Goal: Task Accomplishment & Management: Complete application form

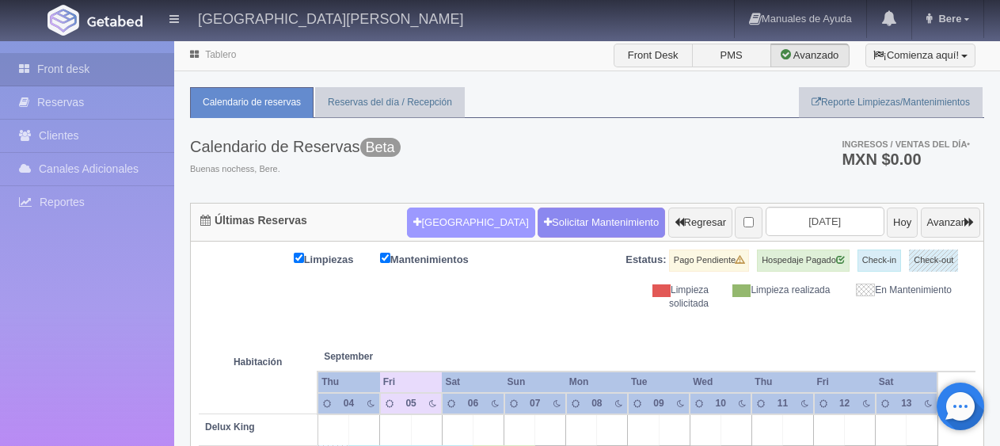
click at [464, 220] on button "[GEOGRAPHIC_DATA]" at bounding box center [471, 222] width 128 height 30
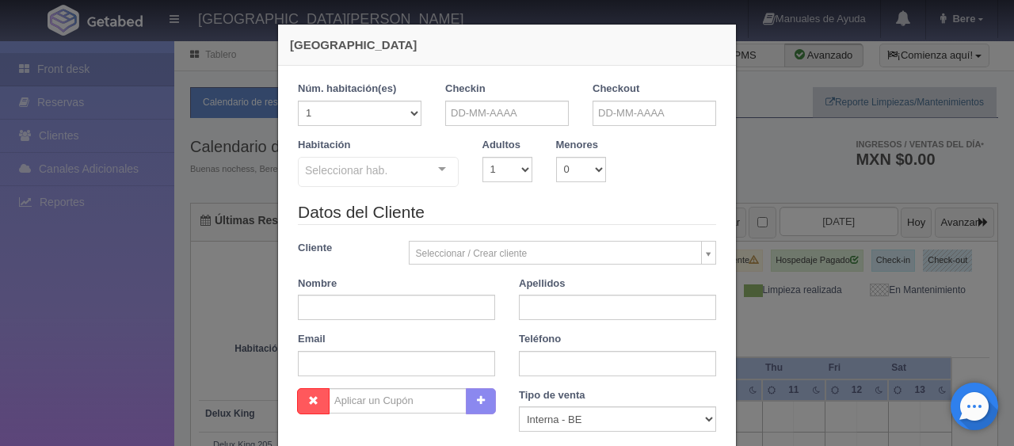
checkbox input "false"
click at [476, 109] on input "text" at bounding box center [507, 113] width 124 height 25
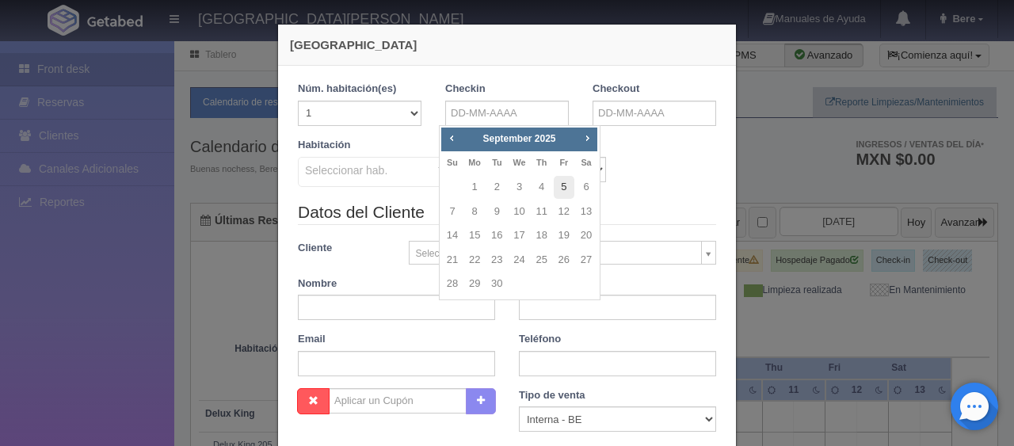
click at [564, 181] on link "5" at bounding box center [564, 187] width 21 height 23
type input "05-09-2025"
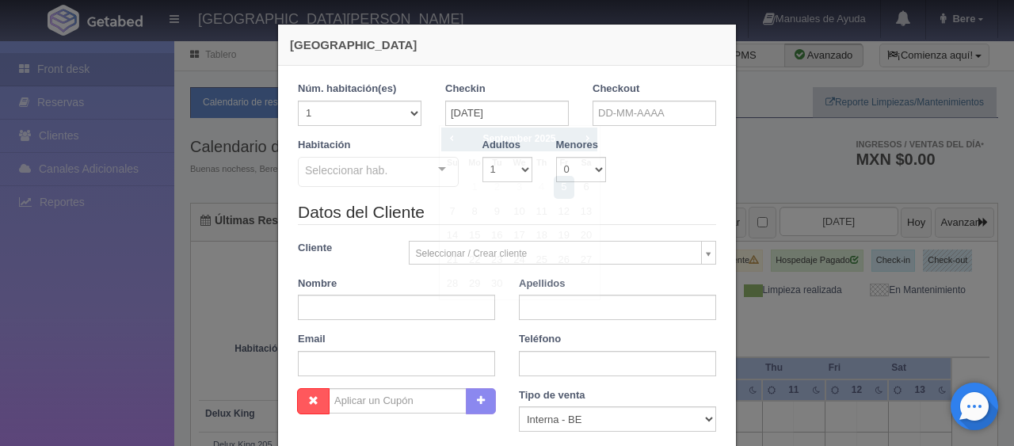
checkbox input "false"
click at [637, 130] on div "Checkout" at bounding box center [653, 110] width 147 height 56
click at [658, 115] on input "text" at bounding box center [654, 113] width 124 height 25
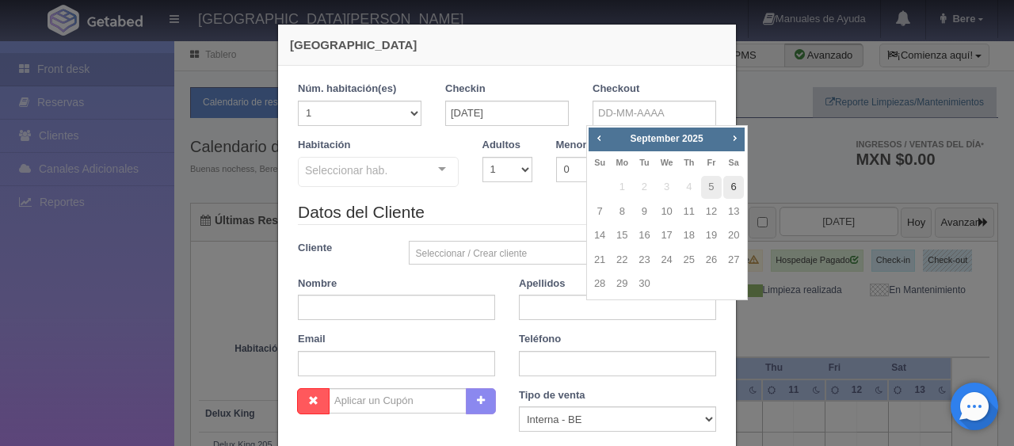
click at [725, 185] on link "6" at bounding box center [733, 187] width 21 height 23
type input "06-09-2025"
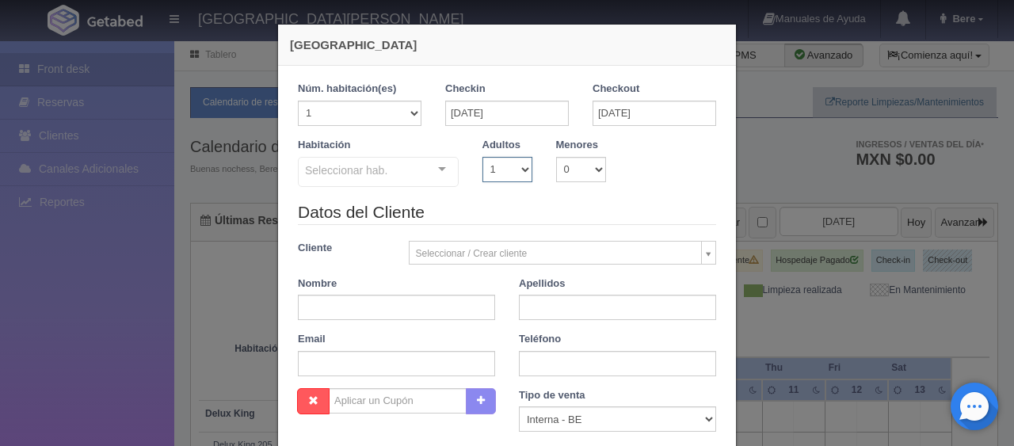
click at [494, 173] on select "1 2 3 4 5 6 7 8 9 10" at bounding box center [507, 169] width 50 height 25
click at [394, 179] on div "Seleccionar hab." at bounding box center [378, 172] width 161 height 30
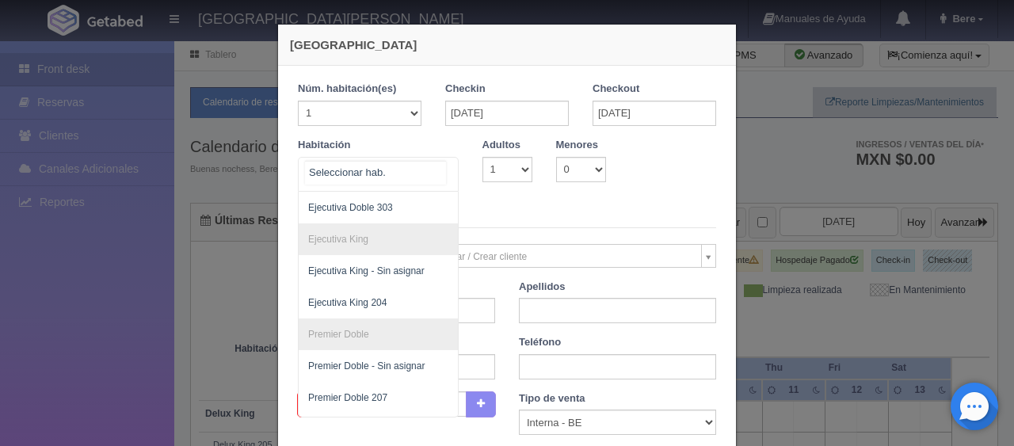
scroll to position [485, 0]
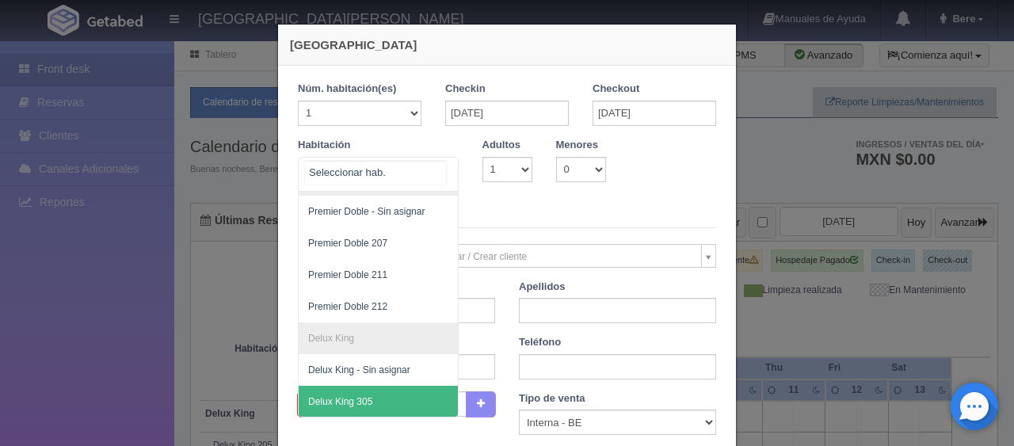
click at [380, 386] on span "Delux King 305" at bounding box center [432, 402] width 266 height 32
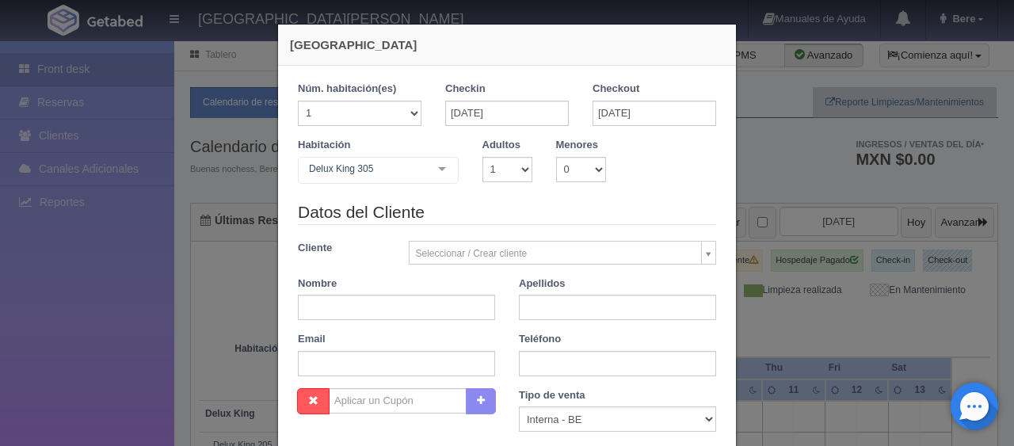
checkbox input "false"
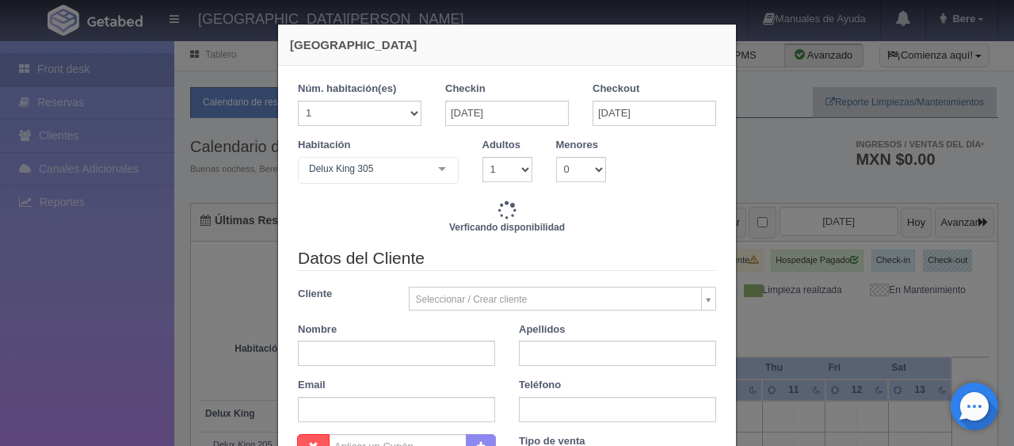
type input "1299.00"
checkbox input "false"
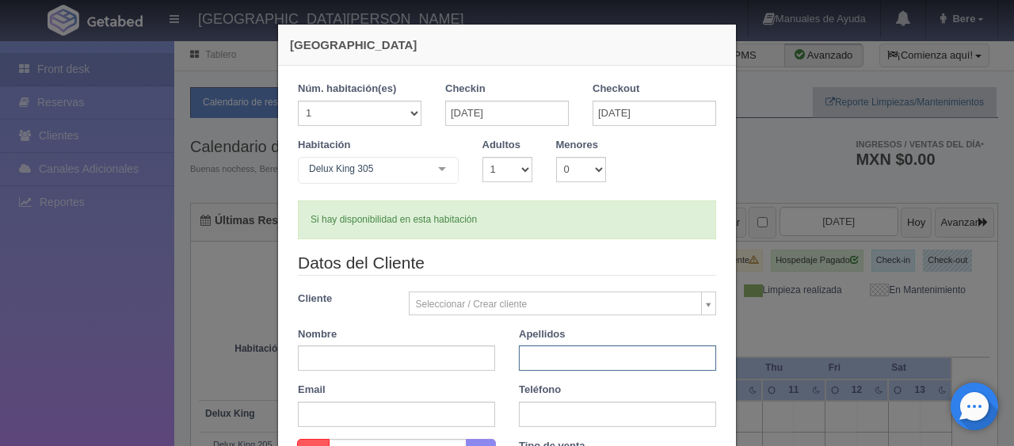
click at [545, 363] on input "text" at bounding box center [617, 357] width 197 height 25
click at [421, 355] on input "text" at bounding box center [396, 357] width 197 height 25
type input "Daniel"
paste input "Mendoza Gonzalez"
type input "Mendoza Gonzalez"
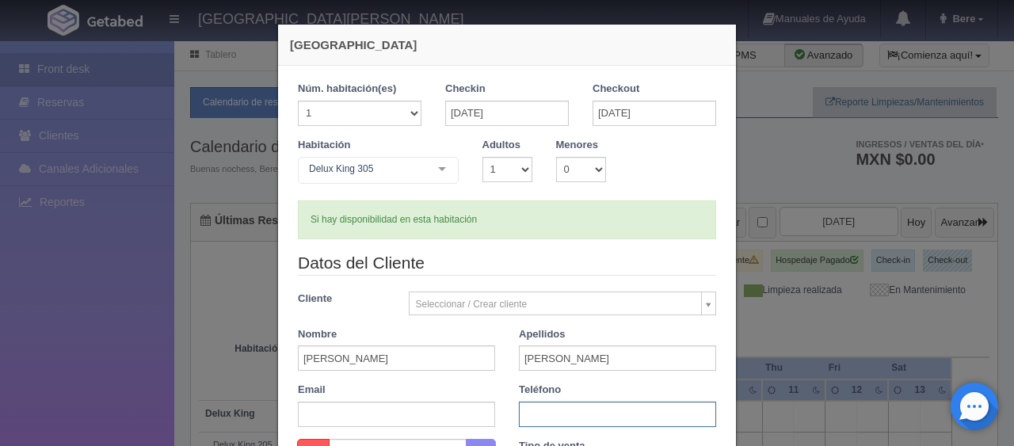
click at [573, 417] on input "text" at bounding box center [617, 414] width 197 height 25
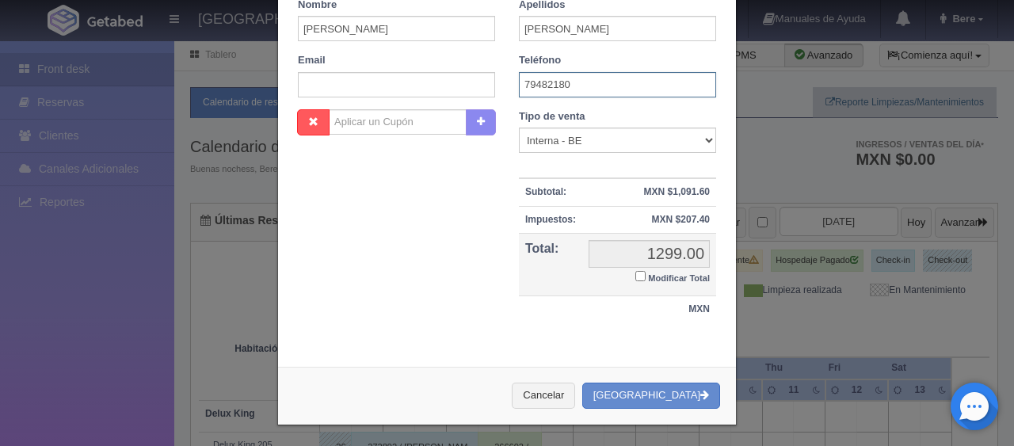
type input "79482180"
click at [657, 275] on small "Modificar Total" at bounding box center [679, 278] width 62 height 10
click at [645, 275] on input "Modificar Total" at bounding box center [640, 276] width 10 height 10
checkbox input "true"
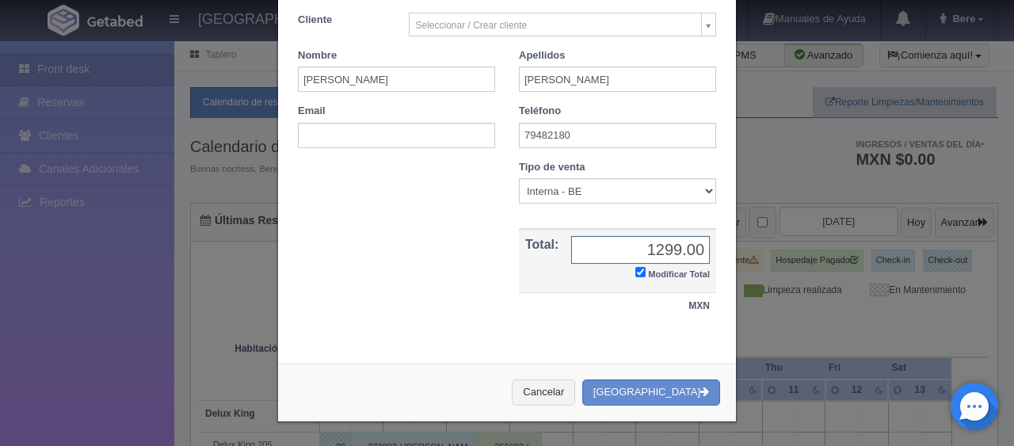
scroll to position [276, 0]
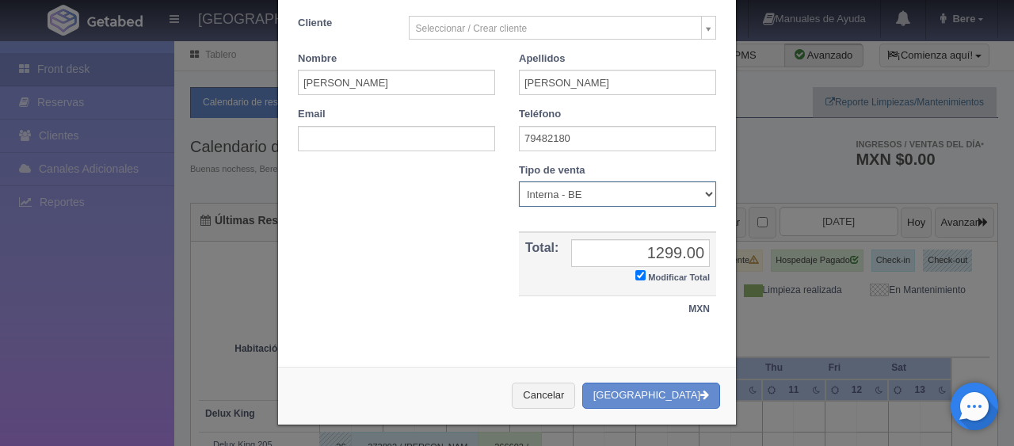
click at [569, 192] on select "Correo Electronico Interna - BE Llamada OTA Externa Otro WALK IN" at bounding box center [617, 193] width 197 height 25
select select "phone"
click at [519, 181] on select "Correo Electronico Interna - BE Llamada OTA Externa Otro WALK IN" at bounding box center [617, 193] width 197 height 25
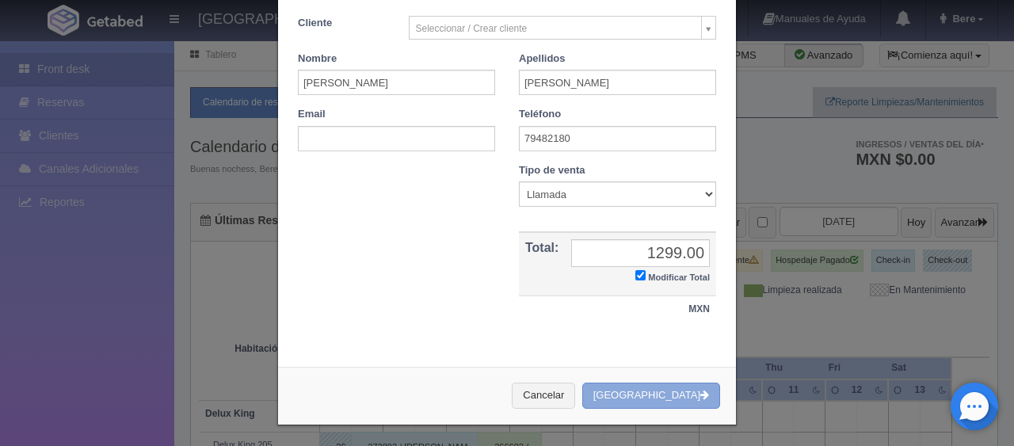
click at [659, 387] on button "[GEOGRAPHIC_DATA]" at bounding box center [651, 396] width 138 height 26
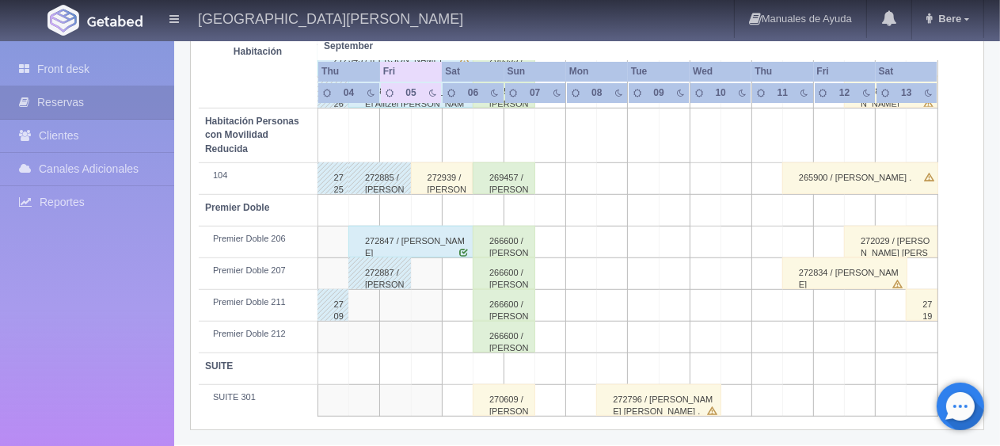
scroll to position [290, 0]
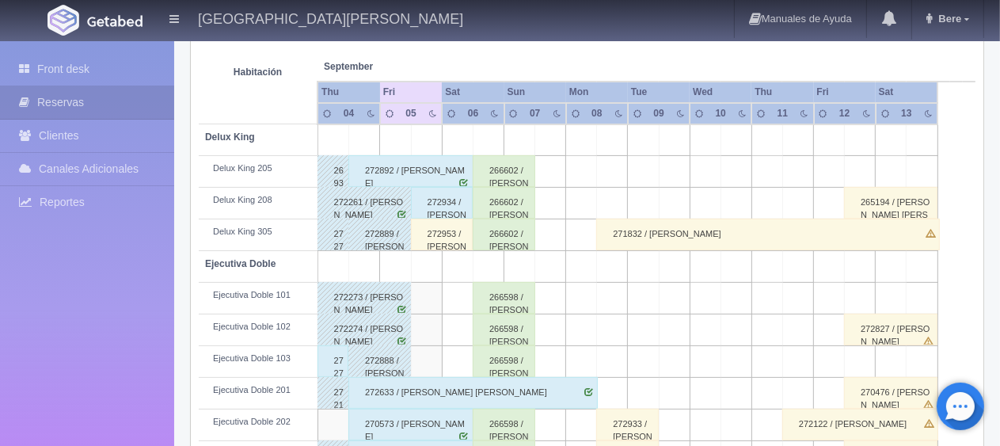
click at [450, 232] on div "272953 / Daniel Mendoza Gonzalez" at bounding box center [442, 235] width 63 height 32
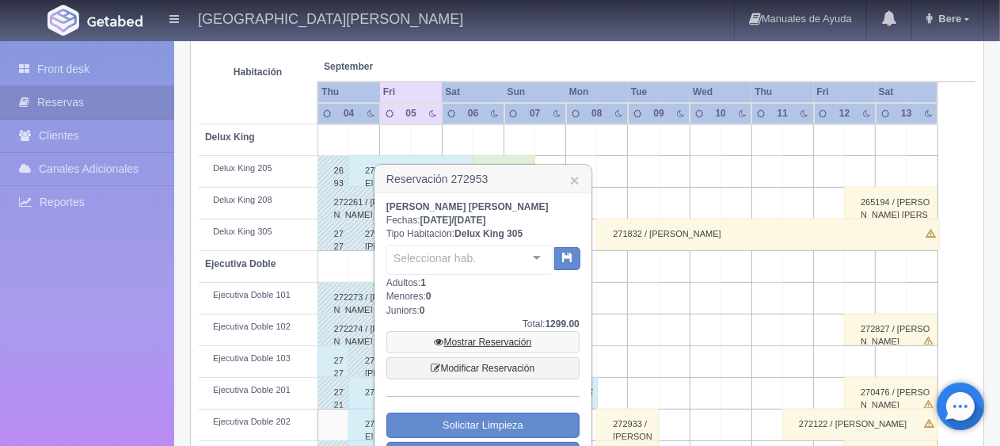
scroll to position [369, 0]
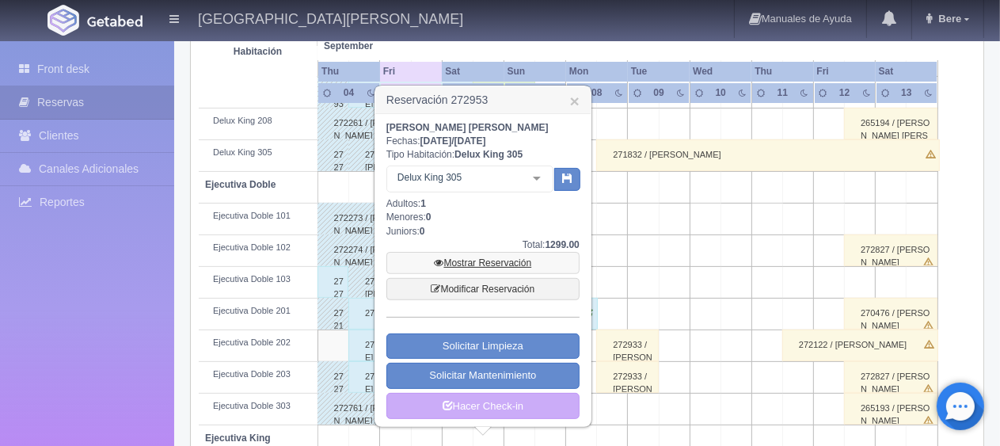
click at [475, 261] on link "Mostrar Reservación" at bounding box center [482, 263] width 193 height 22
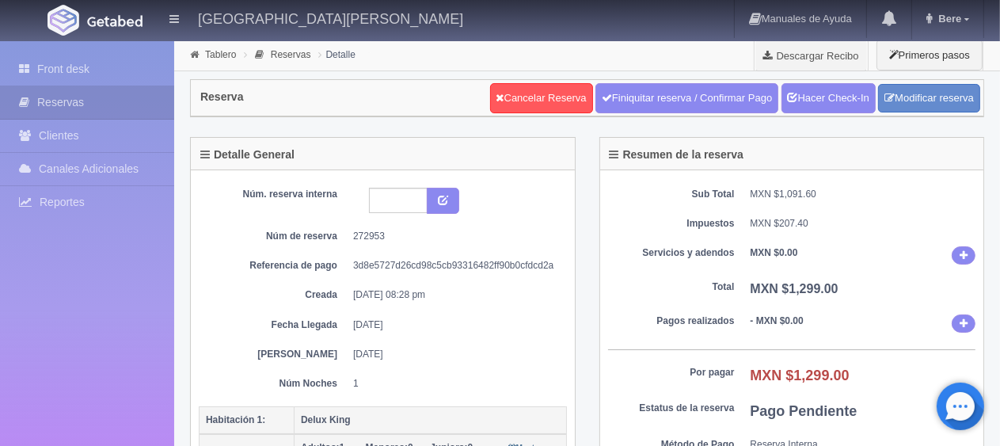
scroll to position [475, 0]
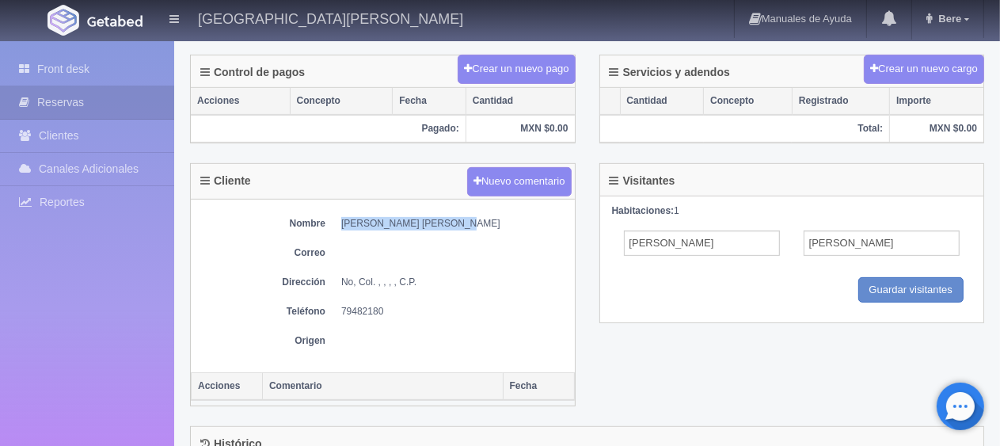
drag, startPoint x: 466, startPoint y: 211, endPoint x: 331, endPoint y: 207, distance: 135.5
click at [331, 207] on div "Nombre [PERSON_NAME] [PERSON_NAME] Correo Dirección No, Col. , , , , C.P. Teléf…" at bounding box center [383, 286] width 384 height 173
copy dd "[PERSON_NAME] [PERSON_NAME]"
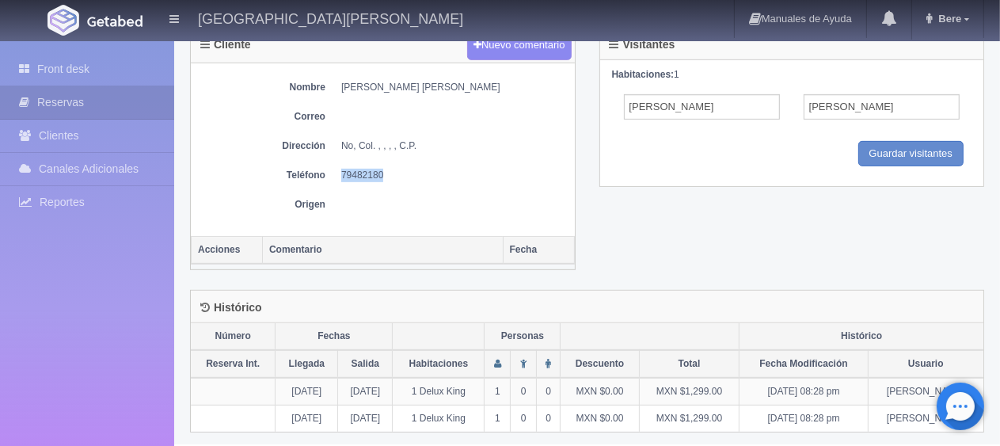
drag, startPoint x: 395, startPoint y: 173, endPoint x: 336, endPoint y: 173, distance: 59.4
click at [335, 173] on dl "Teléfono [PHONE_NUMBER]" at bounding box center [383, 175] width 368 height 13
copy dd "79482180"
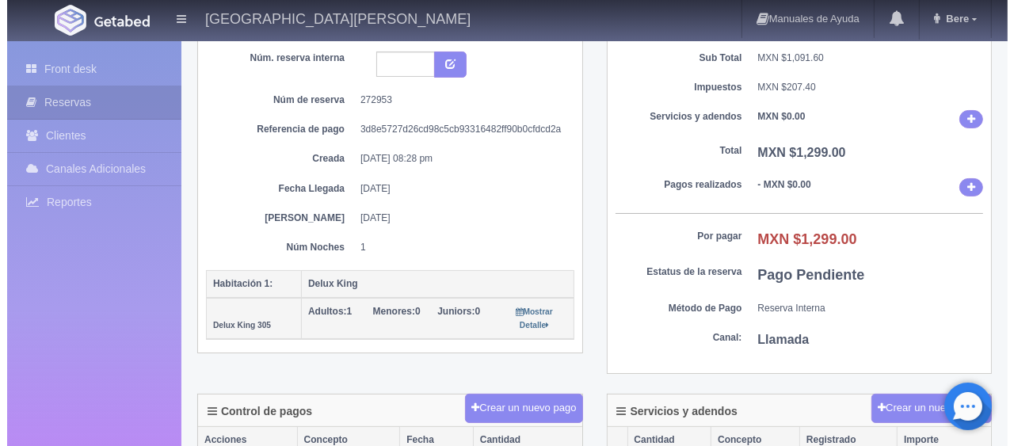
scroll to position [0, 0]
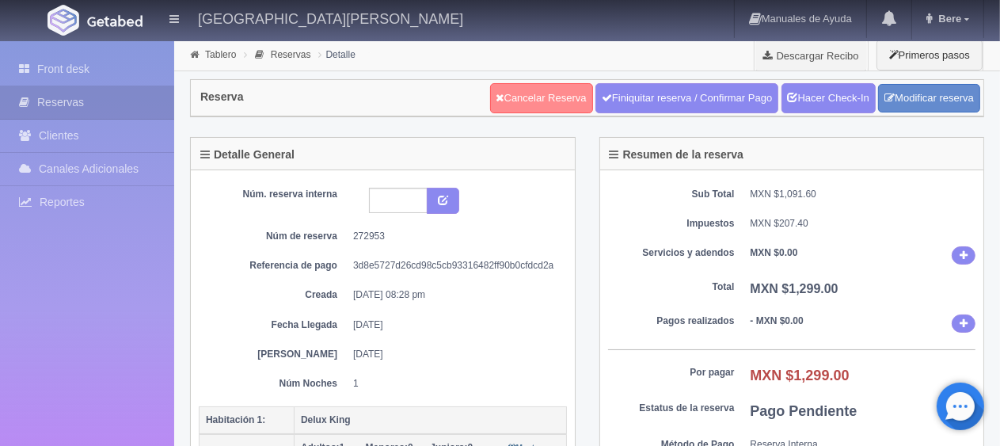
click at [571, 103] on link "Cancelar Reserva" at bounding box center [541, 98] width 103 height 30
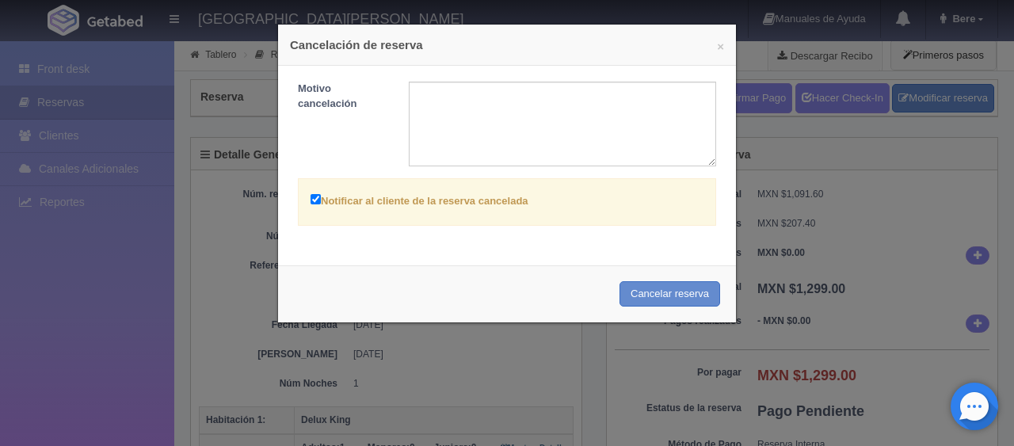
click at [451, 204] on label "Notificar al cliente de la reserva cancelada" at bounding box center [419, 200] width 218 height 18
click at [321, 204] on input "Notificar al cliente de la reserva cancelada" at bounding box center [315, 199] width 10 height 10
checkbox input "false"
click at [668, 290] on button "Cancelar reserva" at bounding box center [669, 294] width 101 height 26
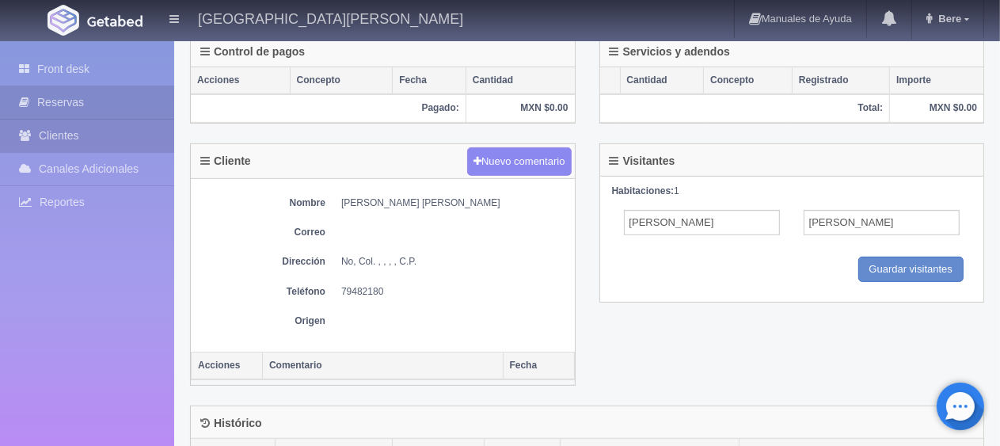
scroll to position [79, 0]
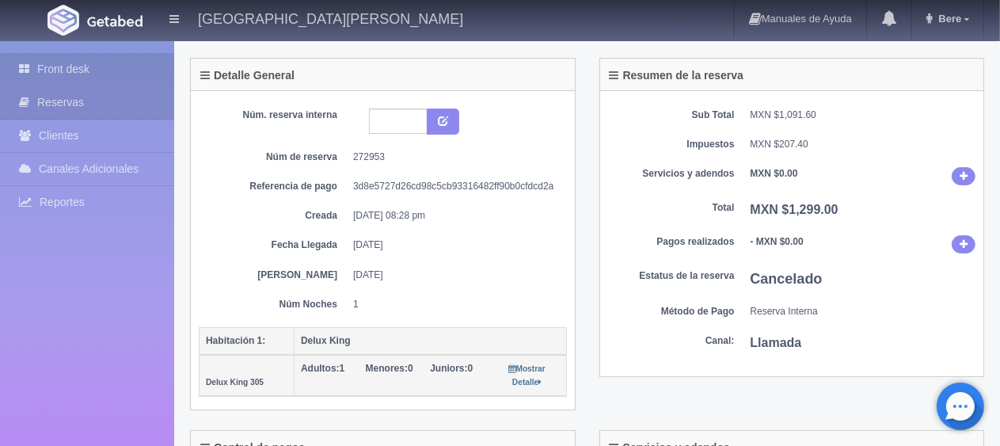
click at [95, 74] on link "Front desk" at bounding box center [87, 69] width 174 height 32
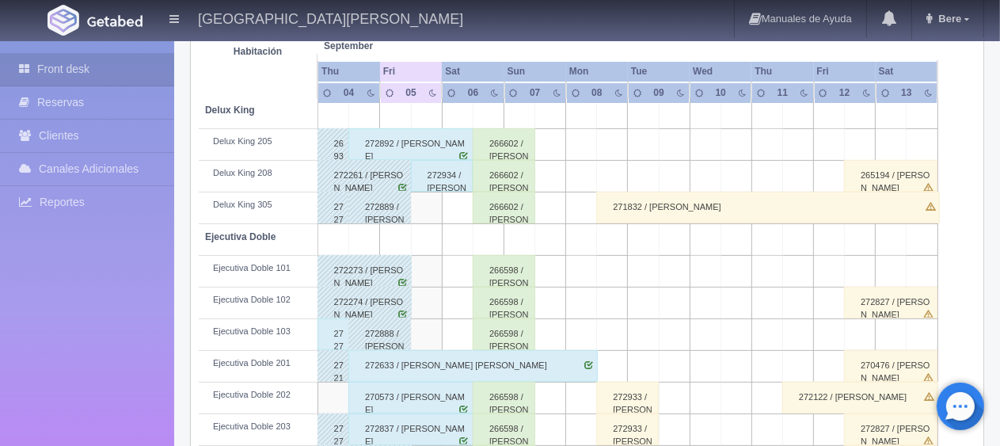
scroll to position [238, 0]
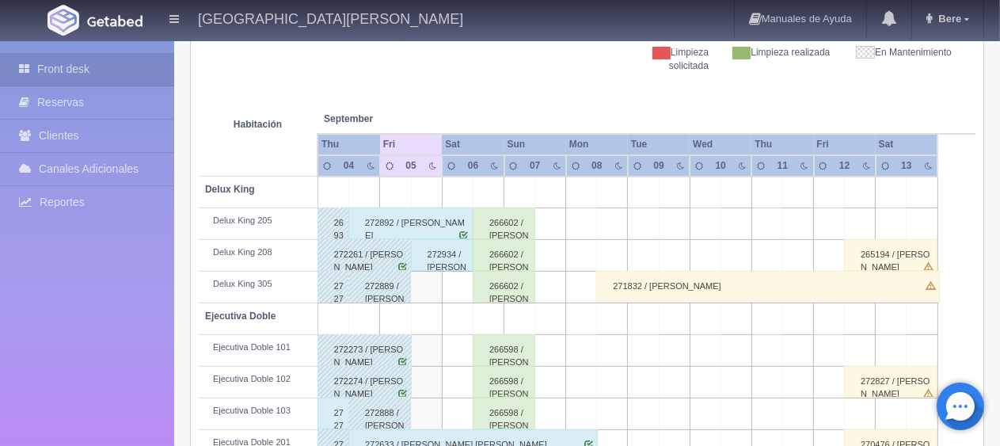
click at [514, 290] on div "266602 / [PERSON_NAME]" at bounding box center [504, 287] width 63 height 32
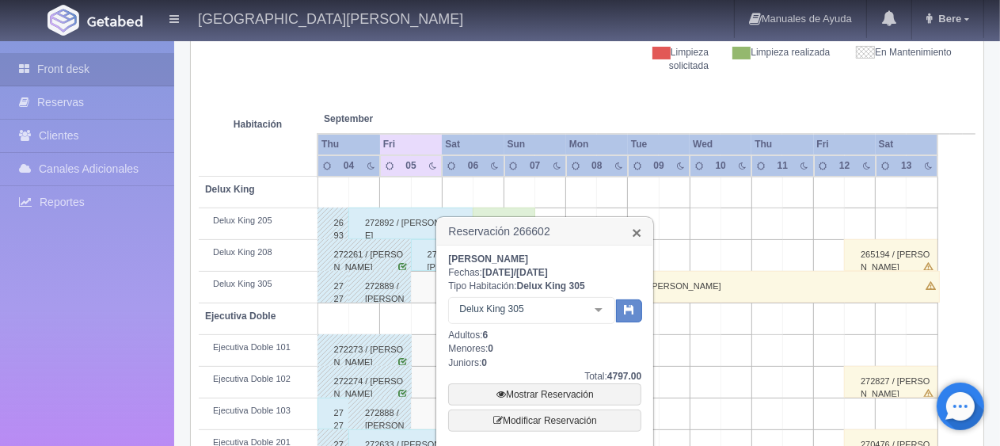
click at [633, 234] on link "×" at bounding box center [637, 232] width 10 height 17
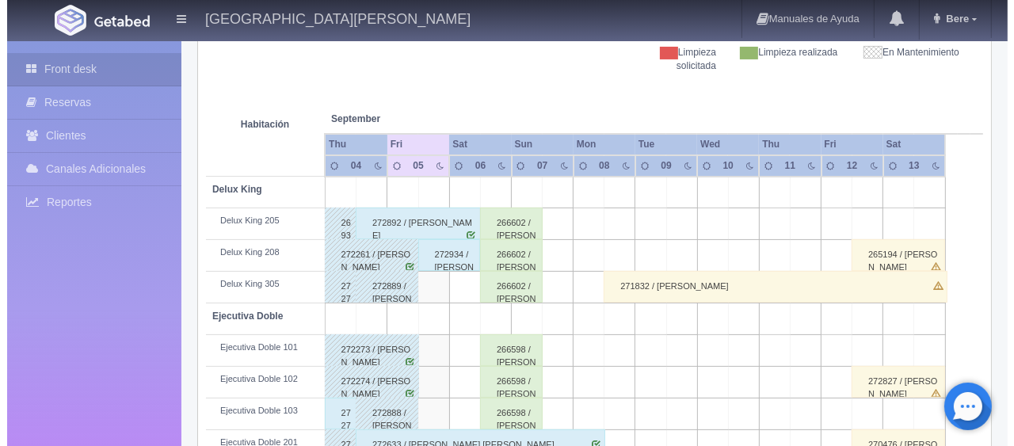
scroll to position [0, 0]
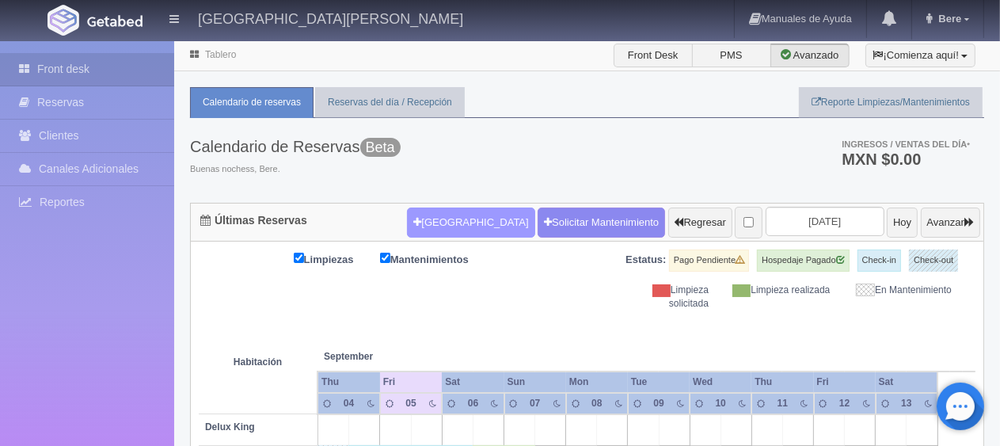
click at [432, 226] on button "[GEOGRAPHIC_DATA]" at bounding box center [471, 222] width 128 height 30
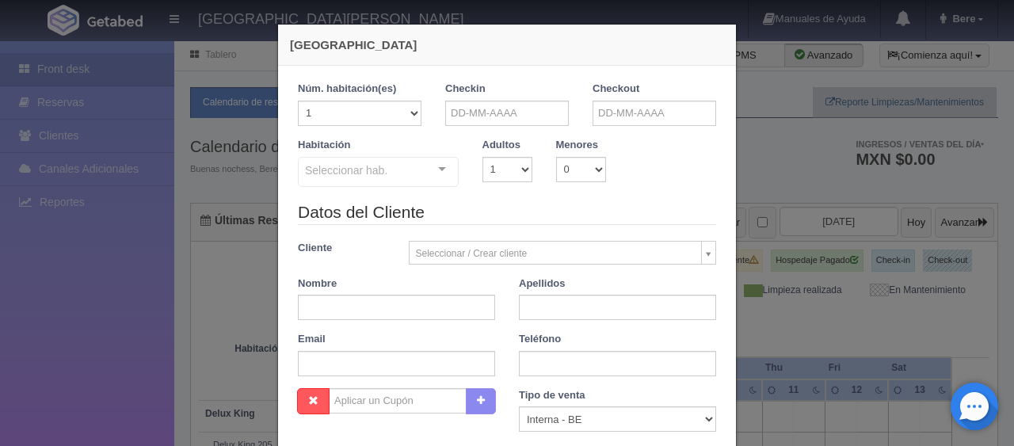
checkbox input "false"
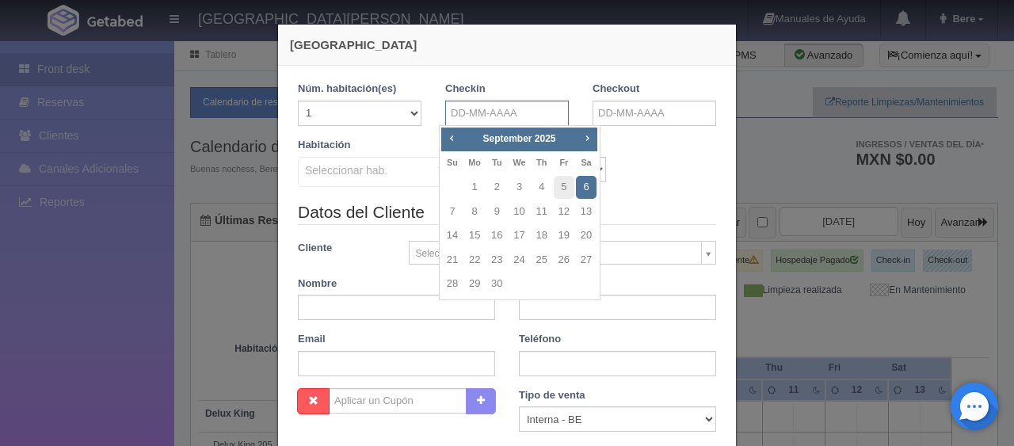
click at [520, 111] on input "text" at bounding box center [507, 113] width 124 height 25
click at [564, 188] on link "5" at bounding box center [564, 187] width 21 height 23
type input "05-09-2025"
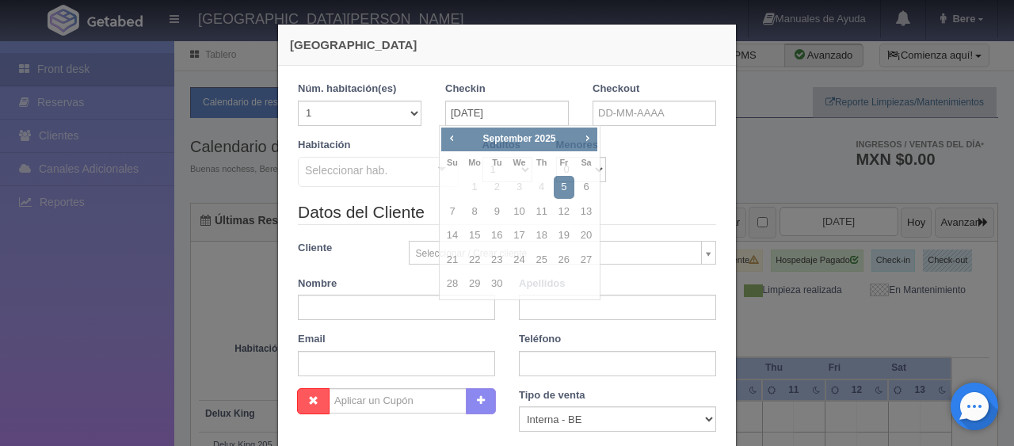
checkbox input "false"
click at [652, 106] on input "text" at bounding box center [654, 113] width 124 height 25
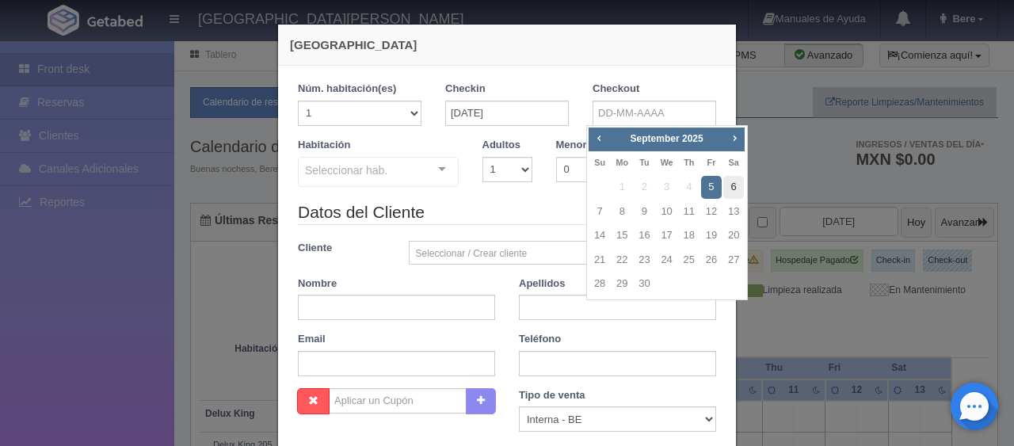
click at [733, 187] on link "6" at bounding box center [733, 187] width 21 height 23
type input "06-09-2025"
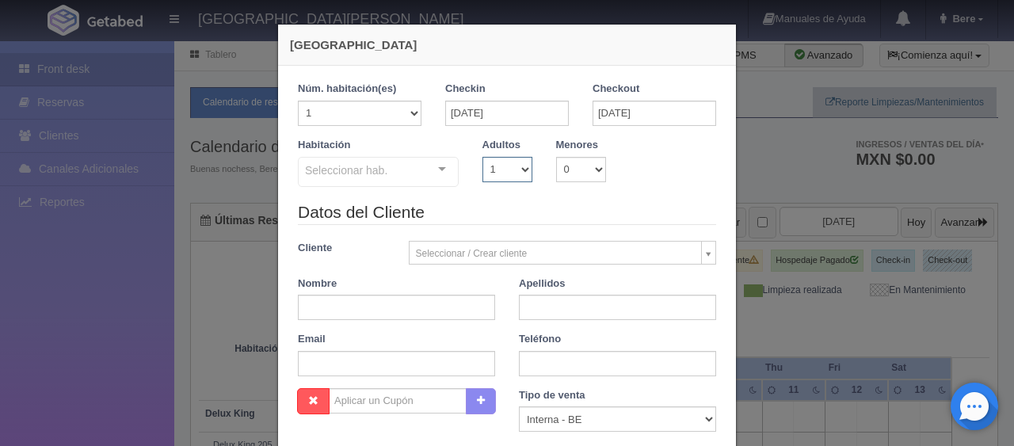
click at [489, 178] on select "1 2 3 4 5 6 7 8 9 10" at bounding box center [507, 169] width 50 height 25
click at [423, 176] on div "Seleccionar hab. SUITE SUITE - Sin asignar SUITE 301 Habitación Personas con Mo…" at bounding box center [378, 173] width 161 height 32
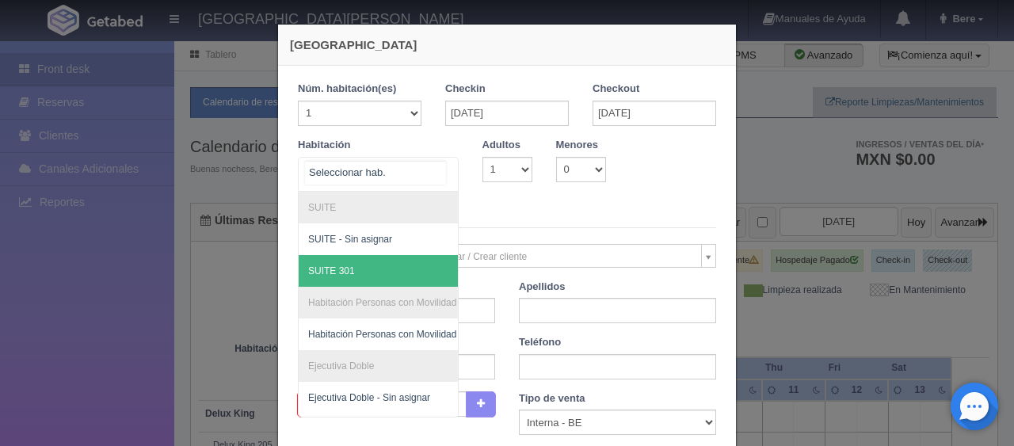
scroll to position [485, 0]
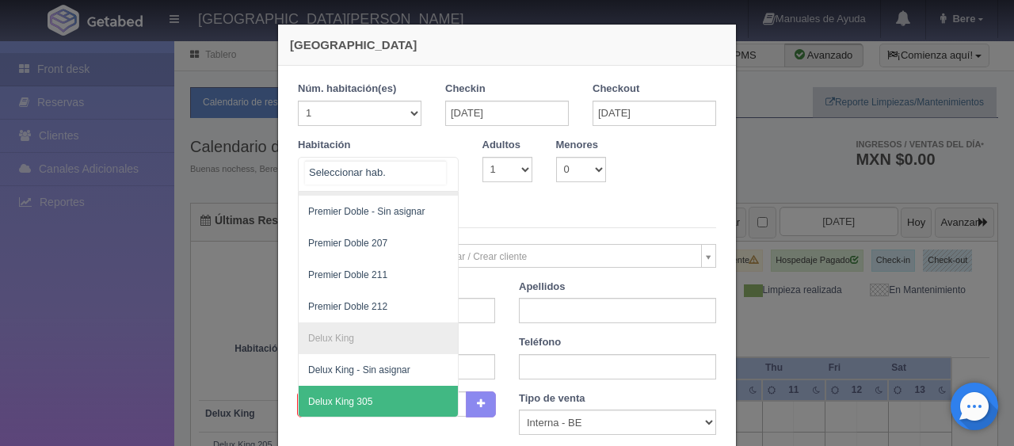
click at [380, 386] on span "Delux King 305" at bounding box center [432, 402] width 266 height 32
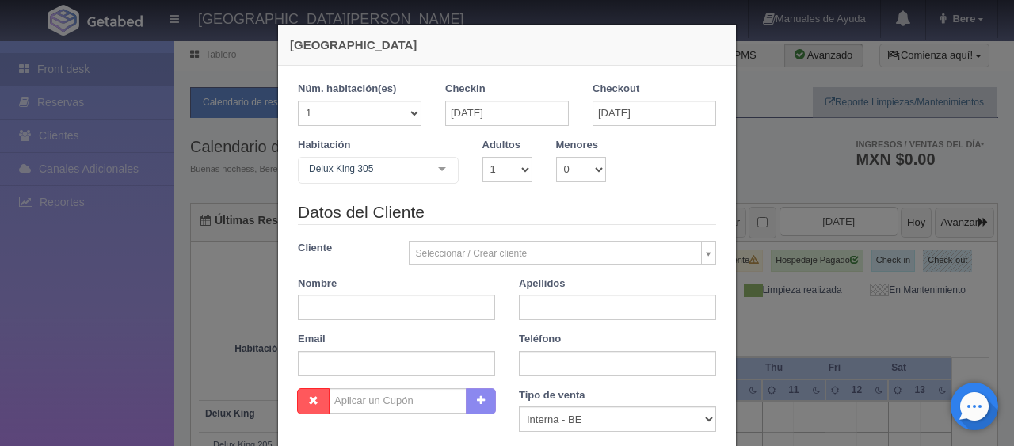
checkbox input "false"
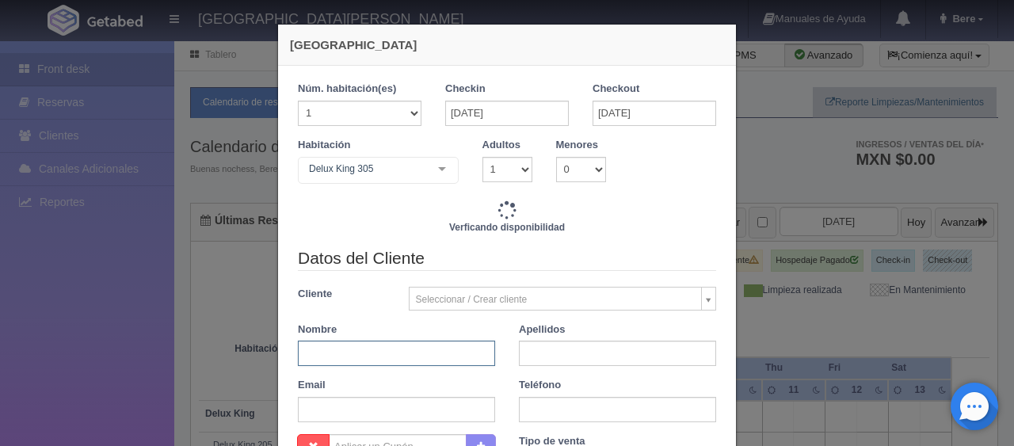
drag, startPoint x: 401, startPoint y: 353, endPoint x: 404, endPoint y: 341, distance: 13.1
click at [401, 353] on input "text" at bounding box center [396, 353] width 197 height 25
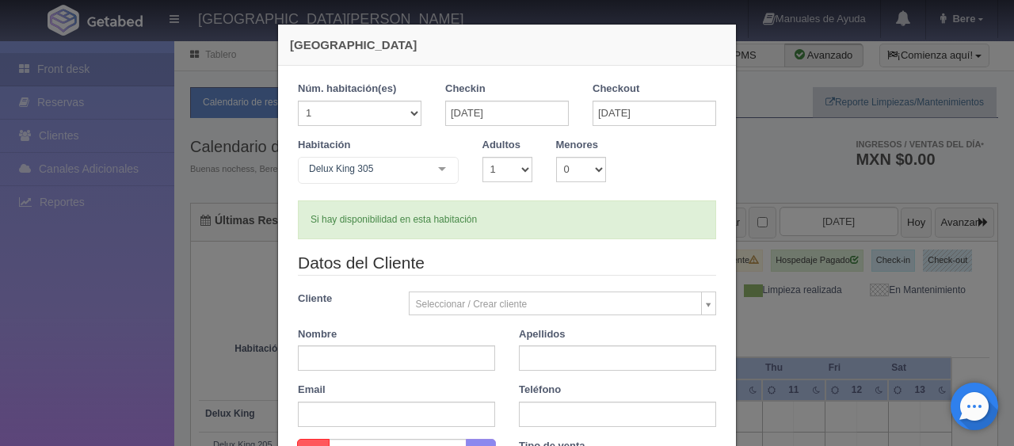
type input "1299.00"
checkbox input "false"
click at [384, 356] on input "text" at bounding box center [396, 357] width 197 height 25
paste input "[PERSON_NAME]"
drag, startPoint x: 442, startPoint y: 361, endPoint x: 329, endPoint y: 361, distance: 112.5
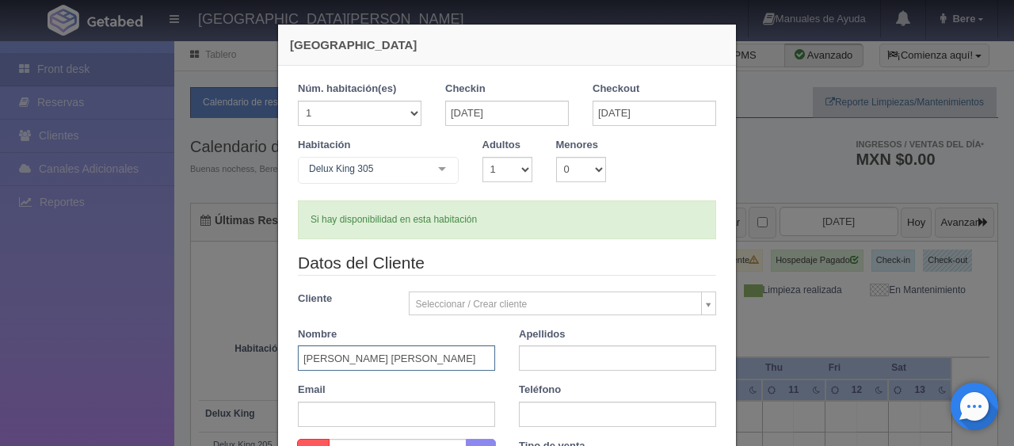
click at [329, 361] on input "[PERSON_NAME]" at bounding box center [396, 357] width 197 height 25
type input "Daniel"
paste input "Mendoza Gonzalez"
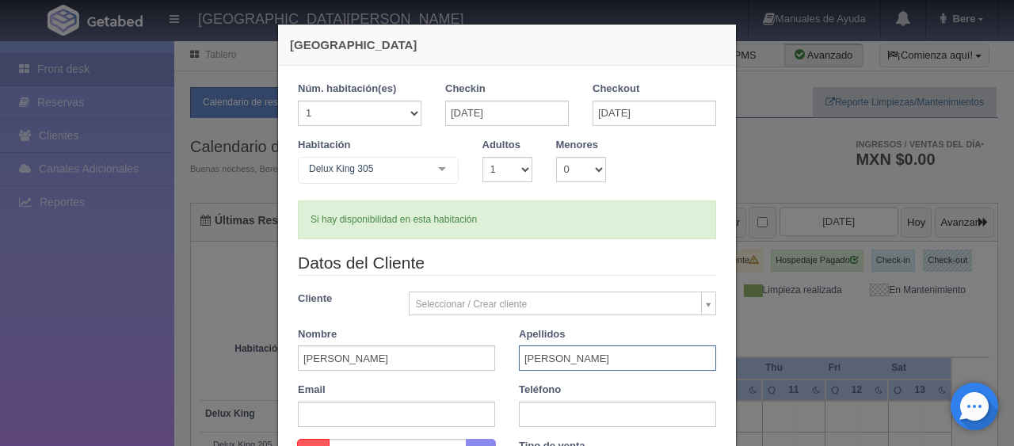
type input "Mendoza Gonzalez"
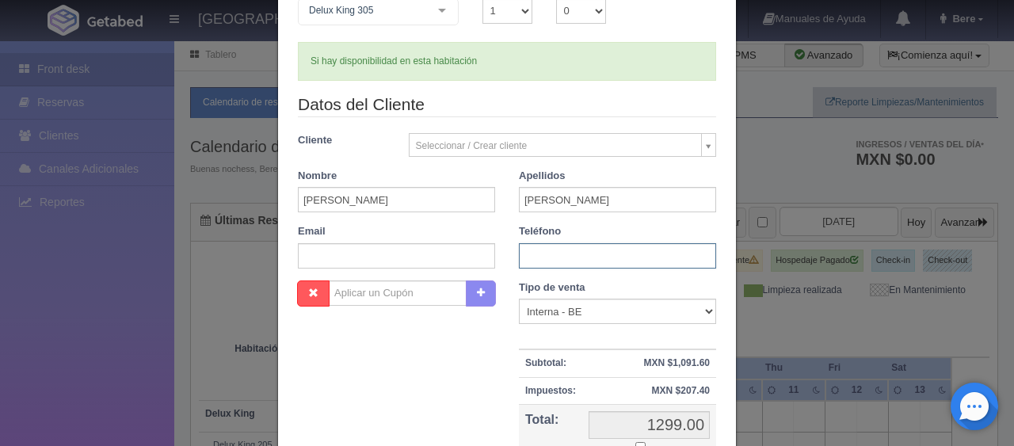
click at [550, 258] on input "text" at bounding box center [617, 255] width 197 height 25
paste input "5579482180"
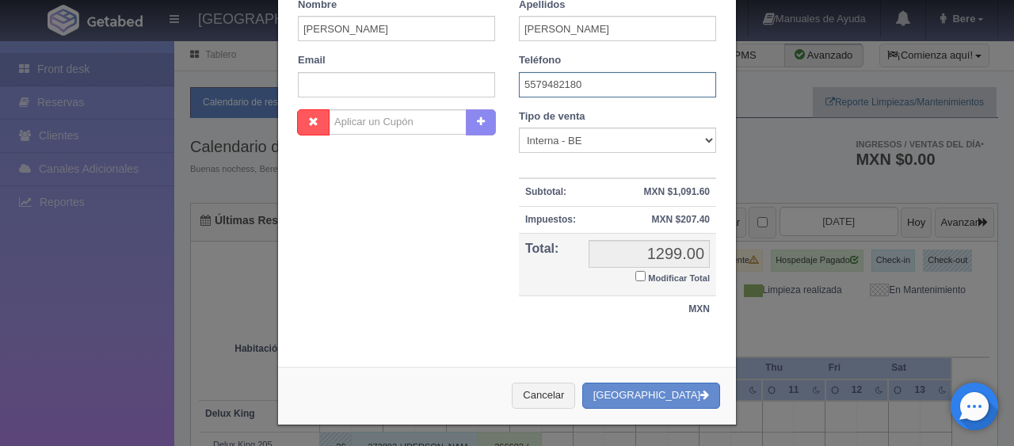
type input "5579482180"
click at [653, 273] on small "Modificar Total" at bounding box center [679, 278] width 62 height 10
click at [645, 272] on input "Modificar Total" at bounding box center [640, 276] width 10 height 10
checkbox input "true"
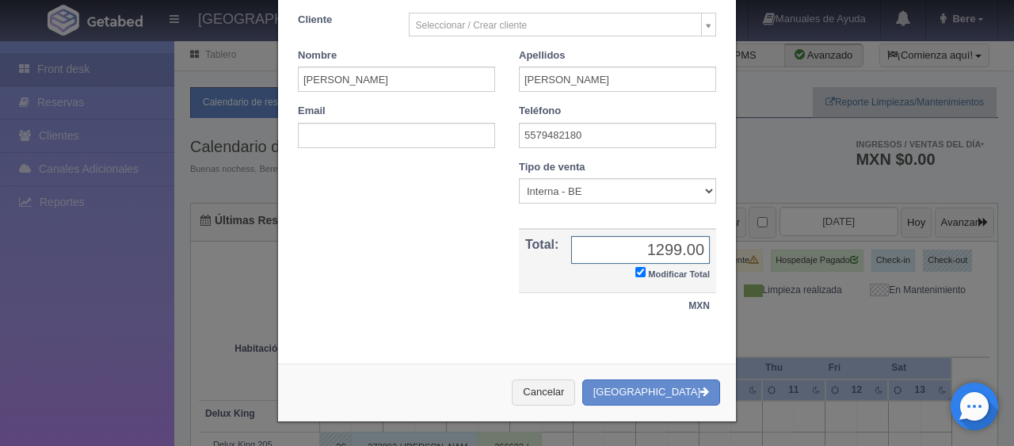
scroll to position [276, 0]
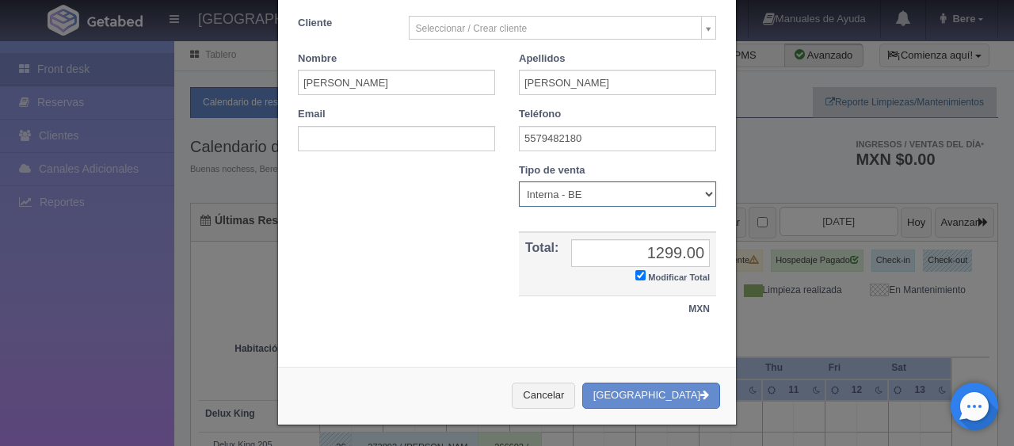
click at [592, 195] on select "Correo Electronico Interna - BE Llamada OTA Externa Otro WALK IN" at bounding box center [617, 193] width 197 height 25
select select "phone"
click at [519, 181] on select "Correo Electronico Interna - BE Llamada OTA Externa Otro WALK IN" at bounding box center [617, 193] width 197 height 25
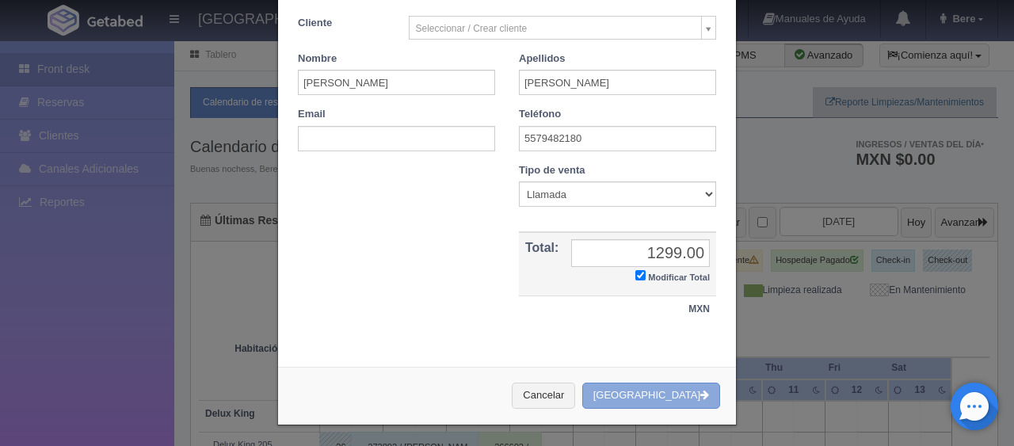
click at [668, 391] on button "[GEOGRAPHIC_DATA]" at bounding box center [651, 396] width 138 height 26
